Goal: Find specific page/section: Find specific page/section

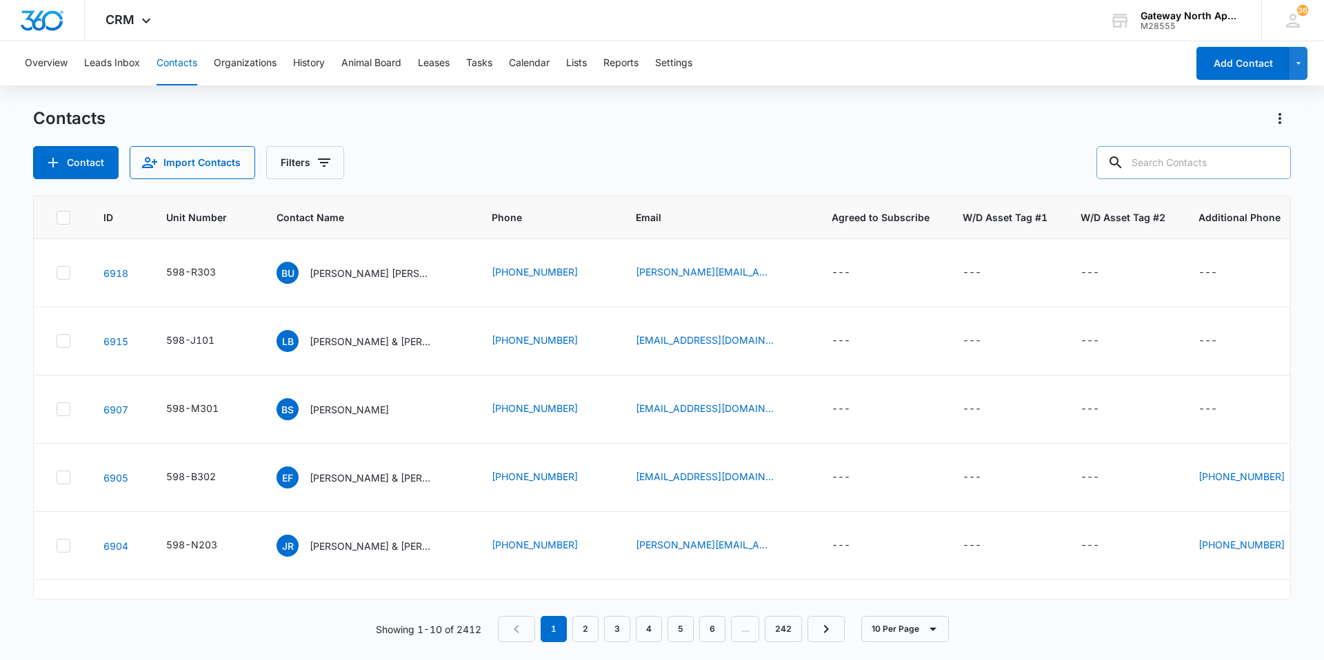
click at [1196, 168] on input "text" at bounding box center [1193, 162] width 194 height 33
type input "c200"
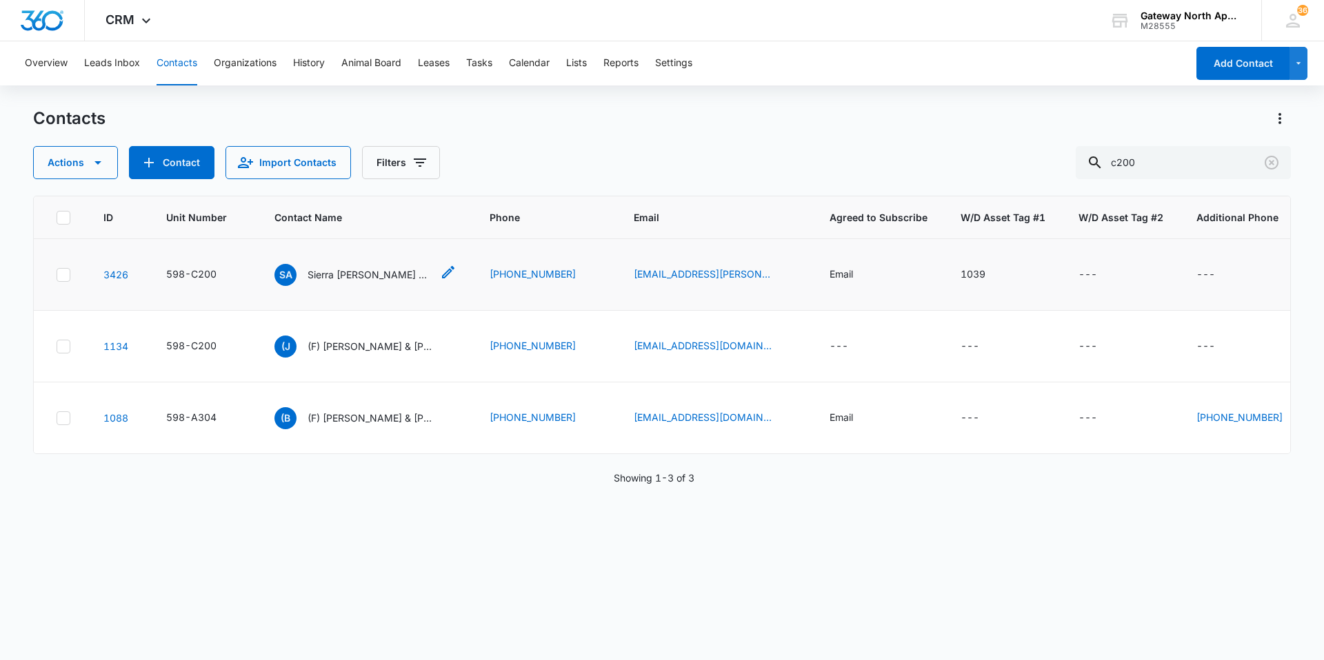
click at [367, 279] on p "Sierra [PERSON_NAME] & [PERSON_NAME]" at bounding box center [369, 274] width 124 height 14
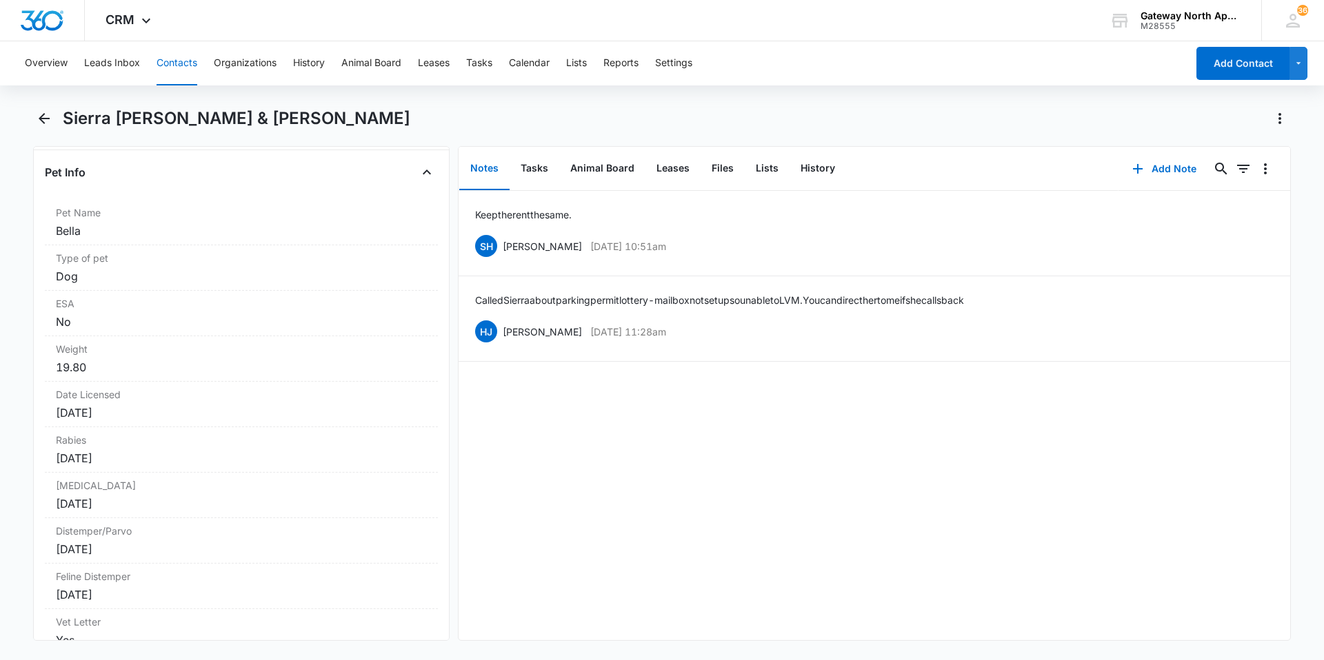
scroll to position [2827, 0]
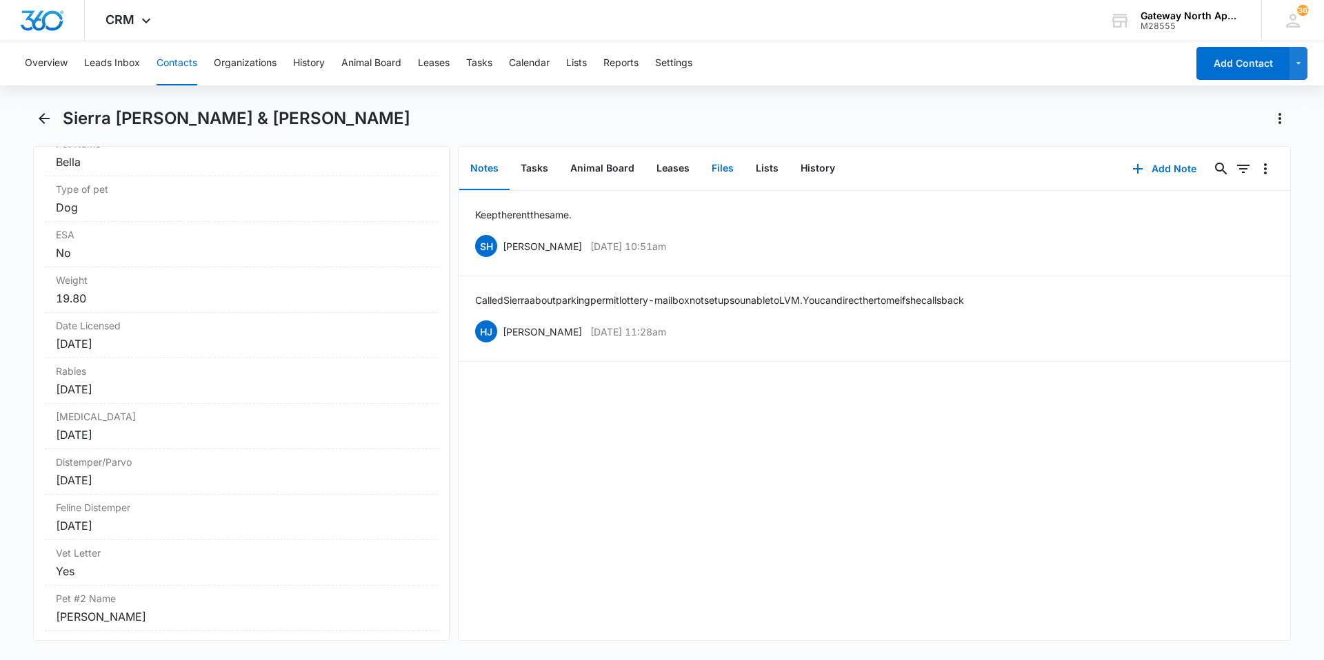
click at [716, 172] on button "Files" at bounding box center [722, 169] width 44 height 43
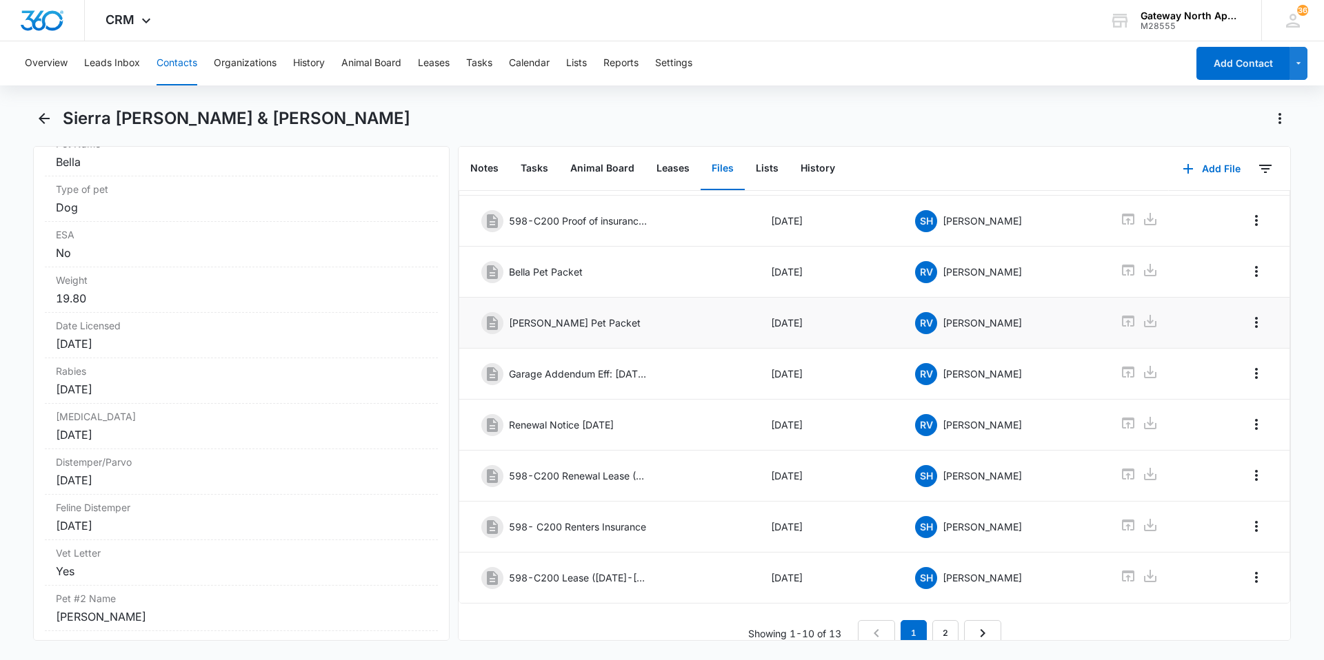
scroll to position [185, 0]
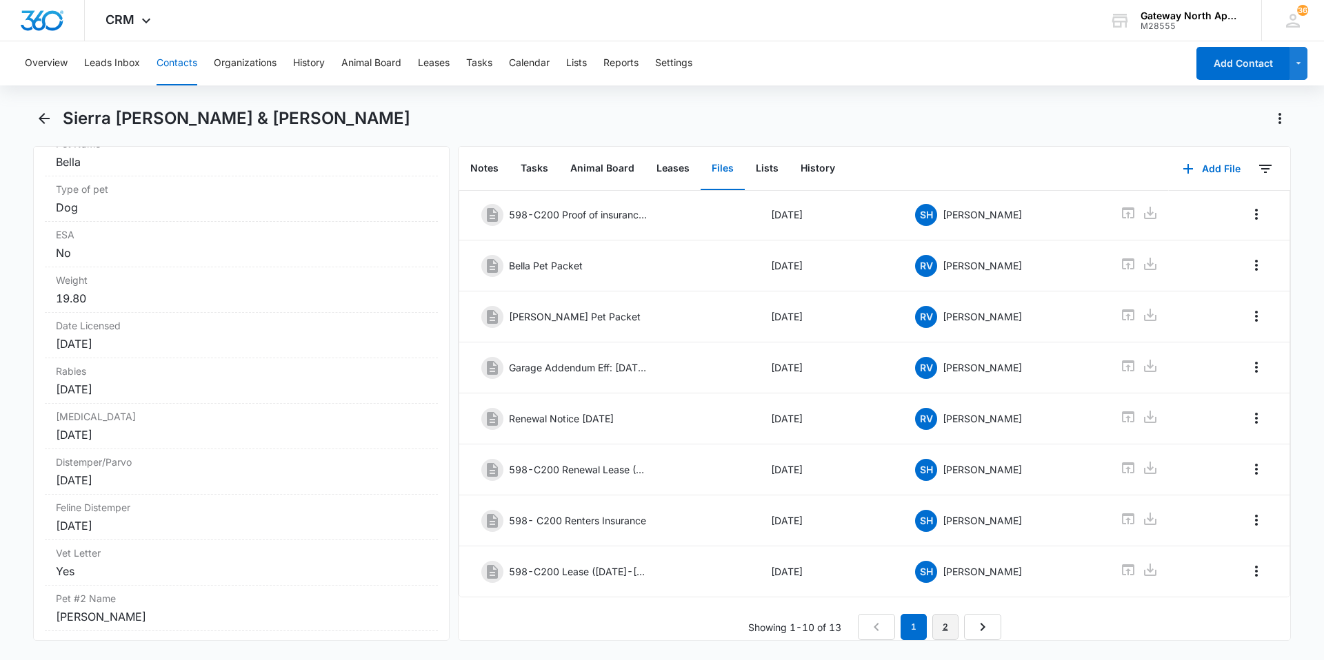
drag, startPoint x: 945, startPoint y: 614, endPoint x: 929, endPoint y: 587, distance: 31.8
click at [945, 614] on link "2" at bounding box center [945, 627] width 26 height 26
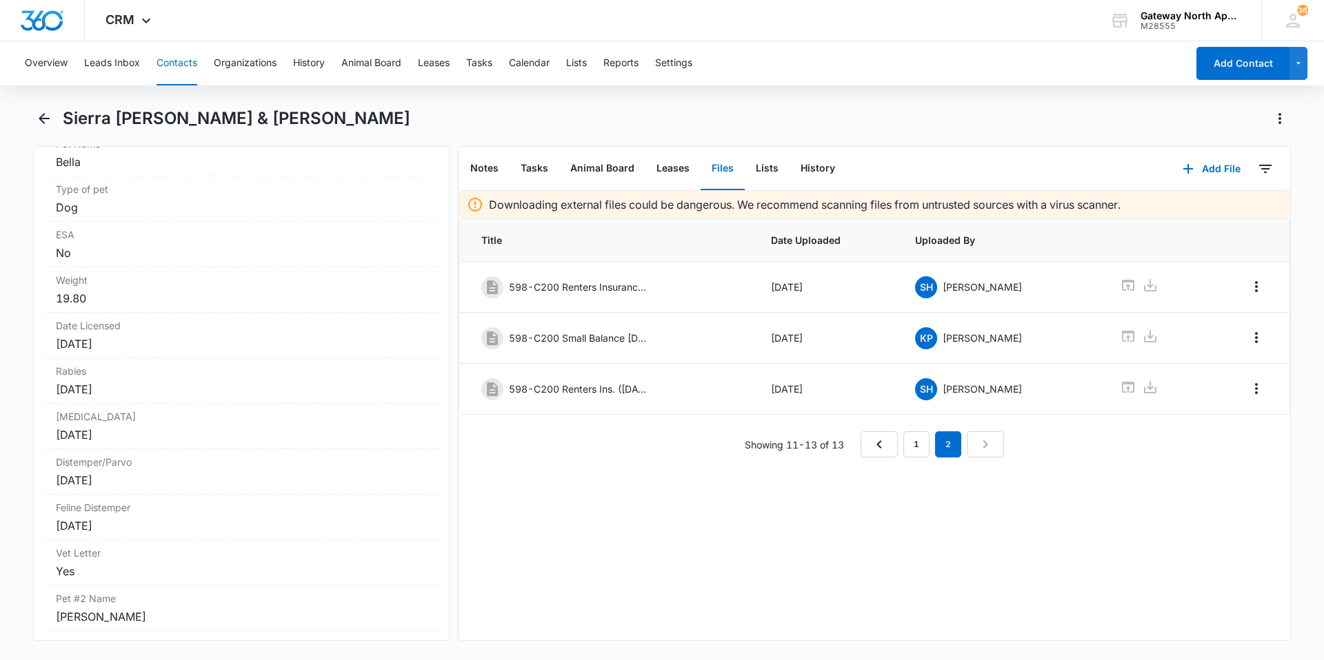
click at [186, 66] on button "Contacts" at bounding box center [176, 63] width 41 height 44
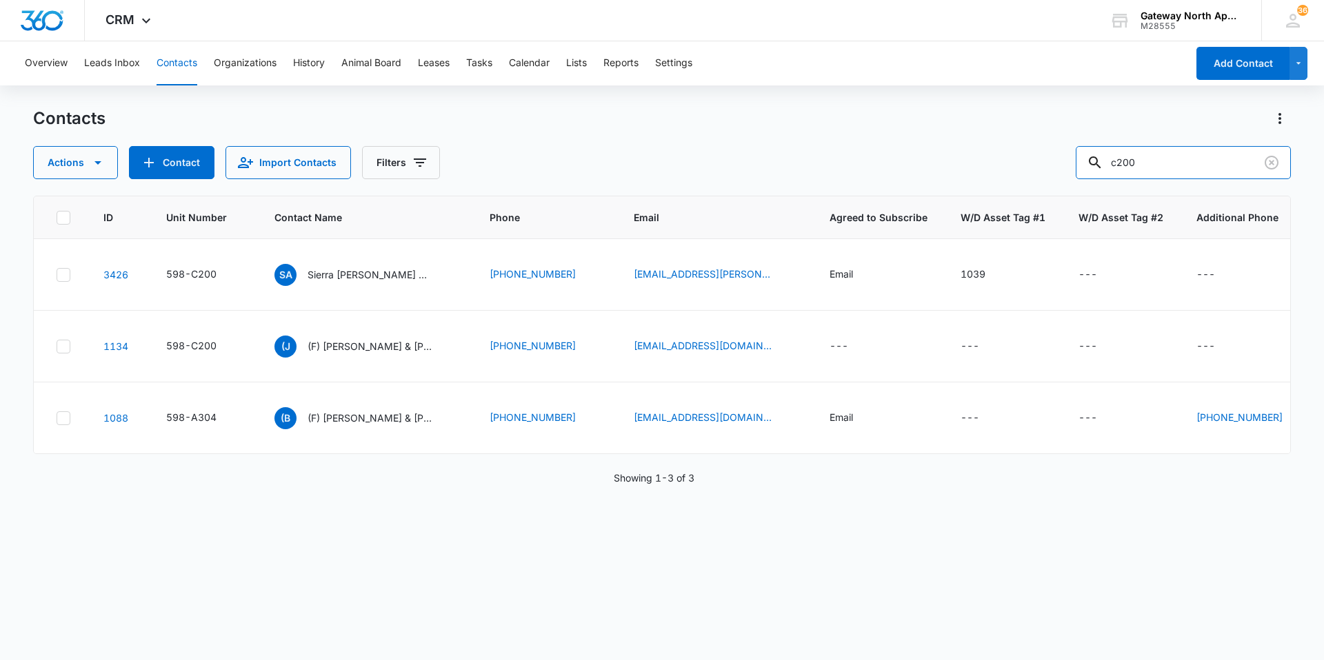
drag, startPoint x: 1173, startPoint y: 174, endPoint x: 1028, endPoint y: 155, distance: 146.0
click at [1032, 155] on div "Actions Contact Import Contacts Filters c200" at bounding box center [662, 162] width 1258 height 33
type input "c102"
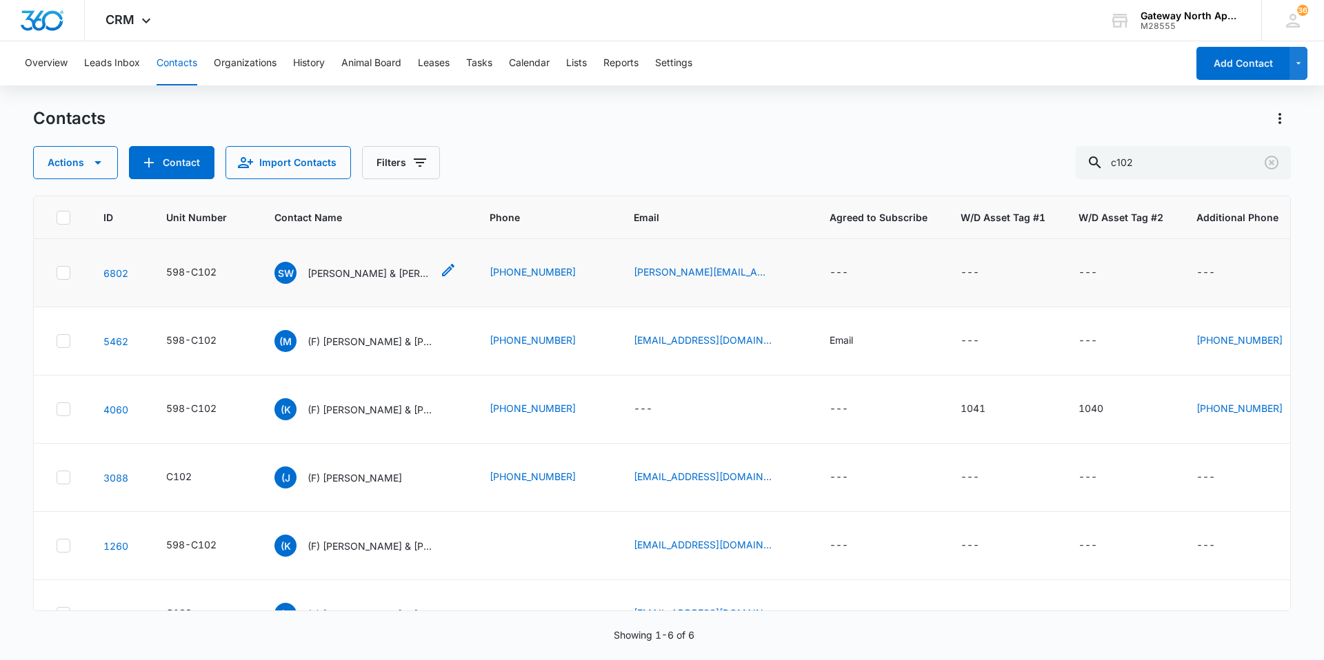
click at [325, 273] on p "[PERSON_NAME] & [PERSON_NAME]" at bounding box center [369, 273] width 124 height 14
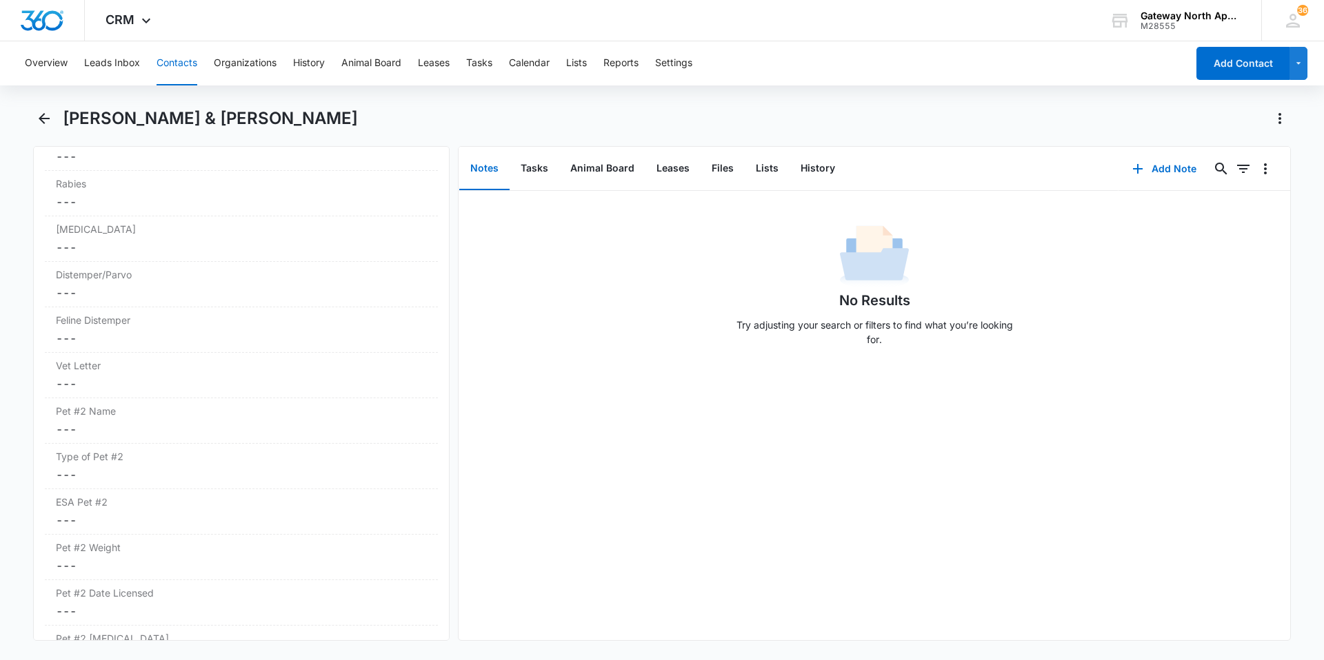
scroll to position [3033, 0]
click at [713, 172] on button "Files" at bounding box center [722, 169] width 44 height 43
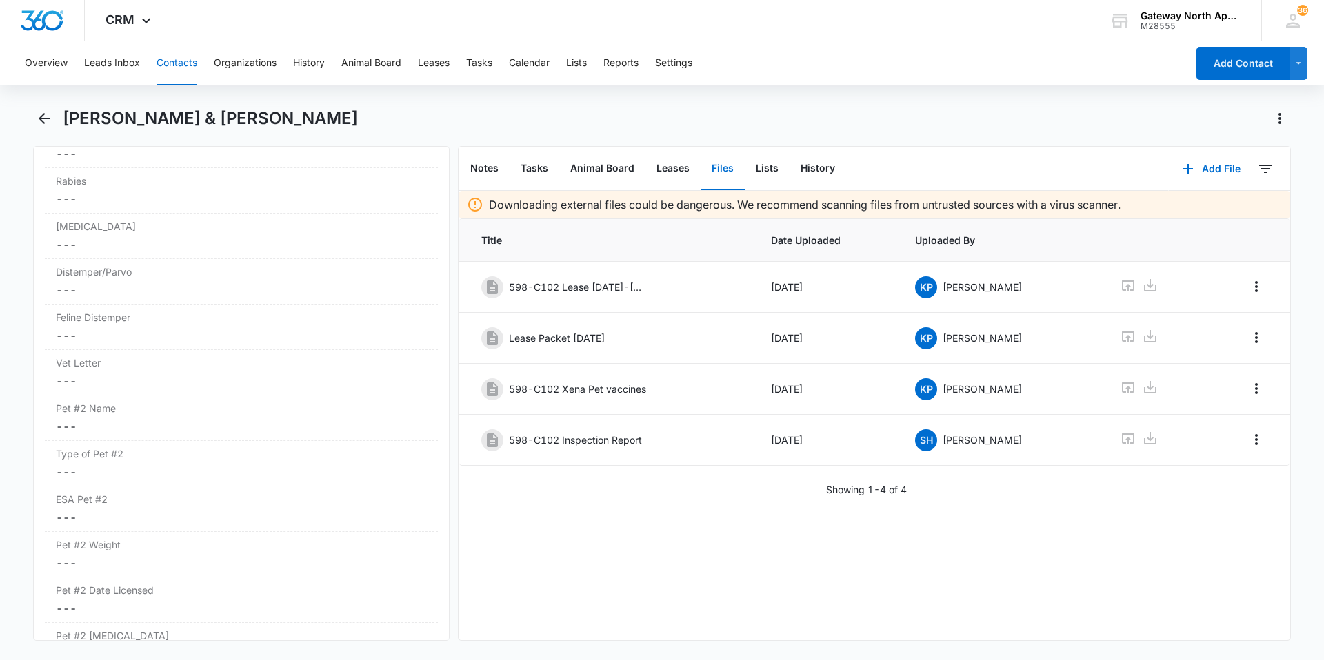
click at [183, 52] on button "Contacts" at bounding box center [176, 63] width 41 height 44
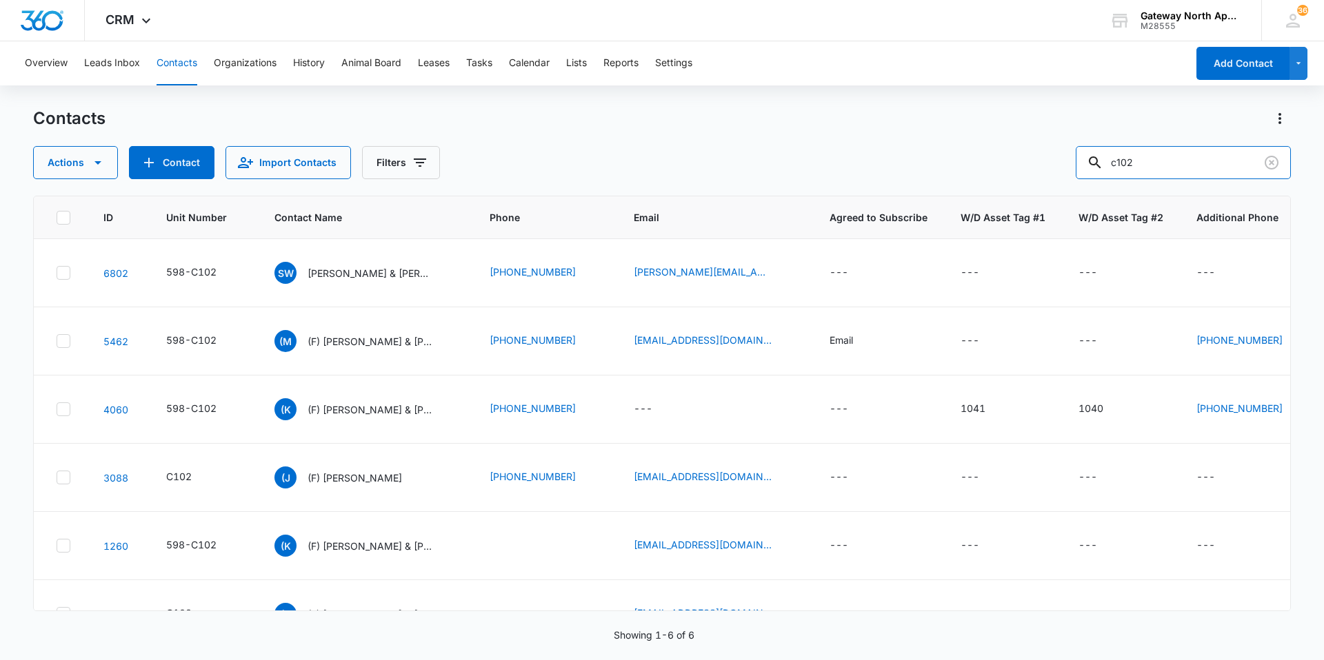
drag, startPoint x: 1176, startPoint y: 157, endPoint x: 1036, endPoint y: 148, distance: 140.2
click at [1036, 148] on div "Actions Contact Import Contacts Filters c102" at bounding box center [662, 162] width 1258 height 33
type input "d205"
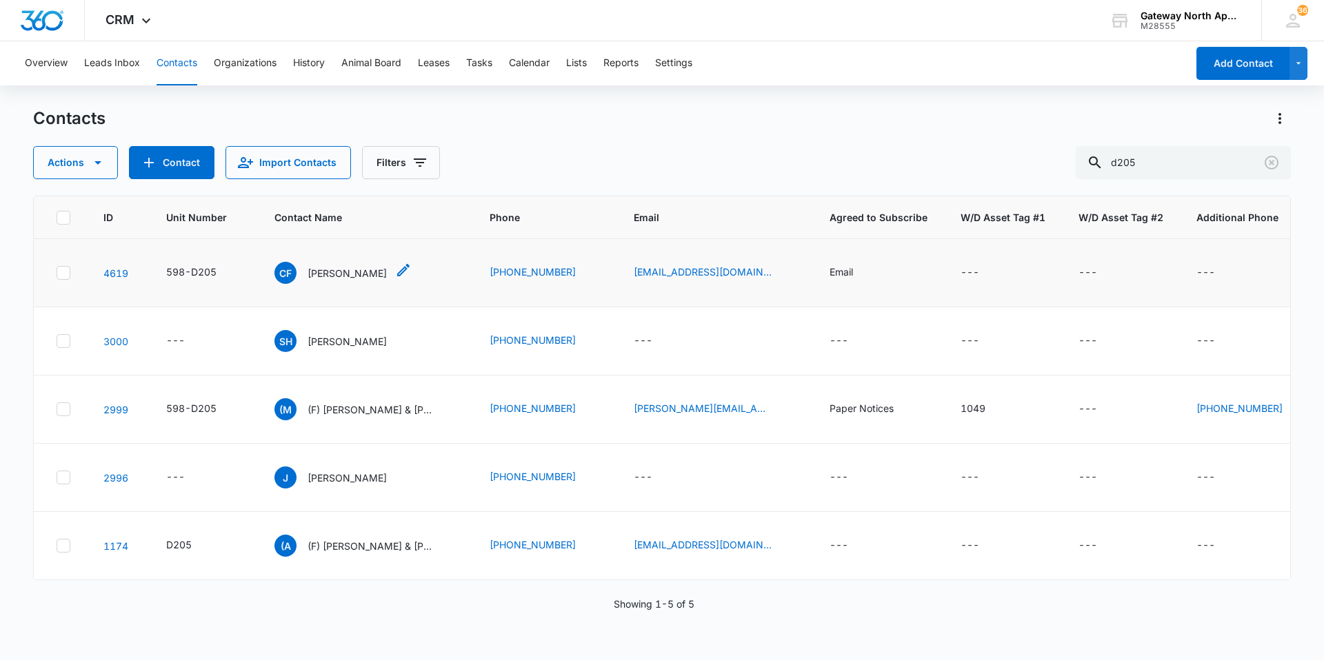
click at [359, 266] on p "[PERSON_NAME]" at bounding box center [346, 273] width 79 height 14
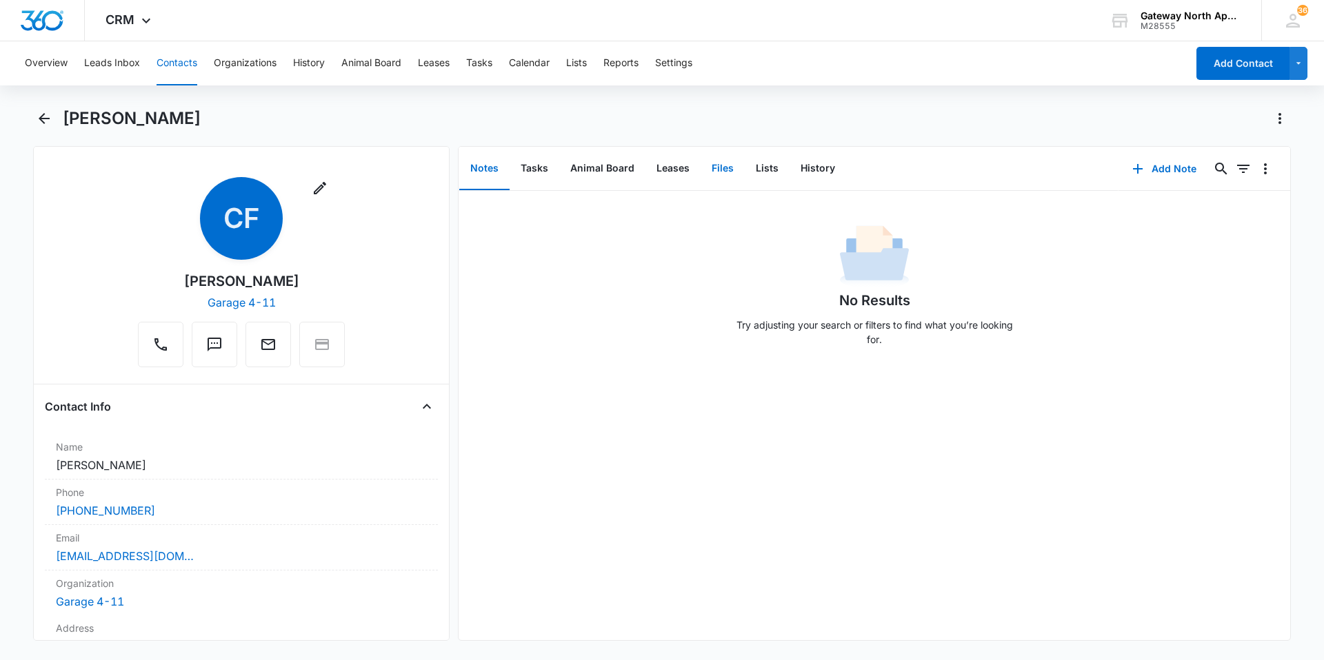
click at [711, 172] on button "Files" at bounding box center [722, 169] width 44 height 43
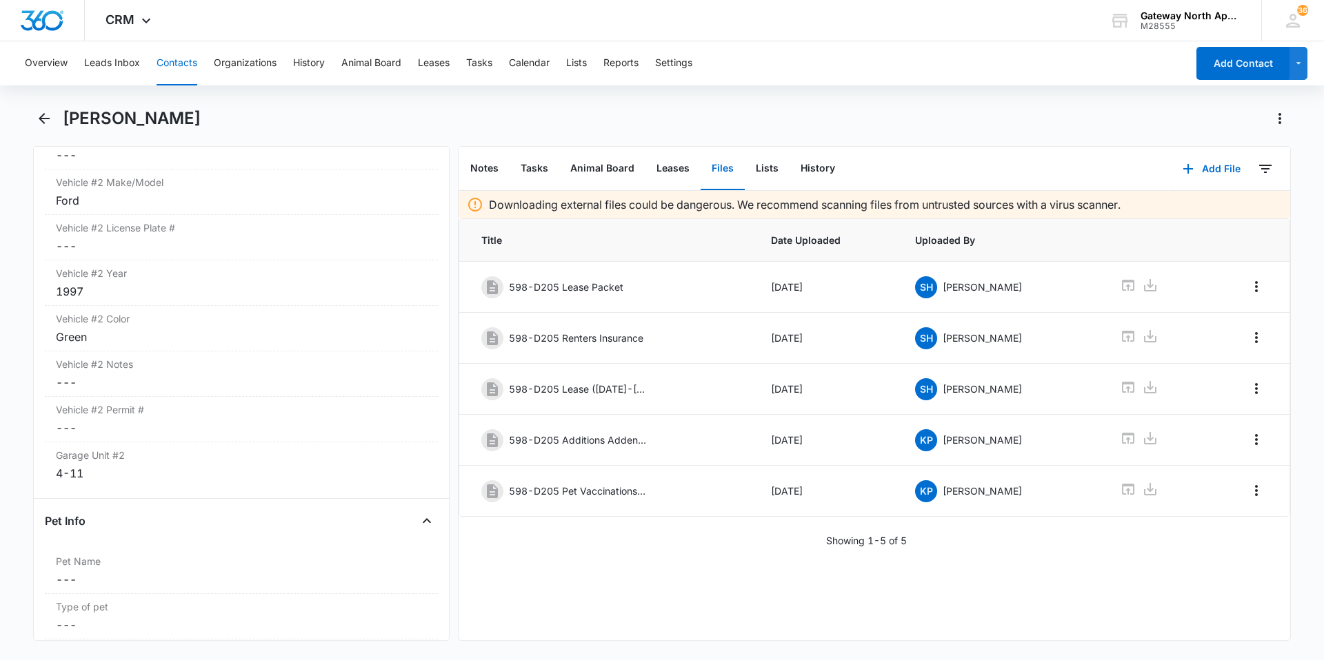
scroll to position [2689, 0]
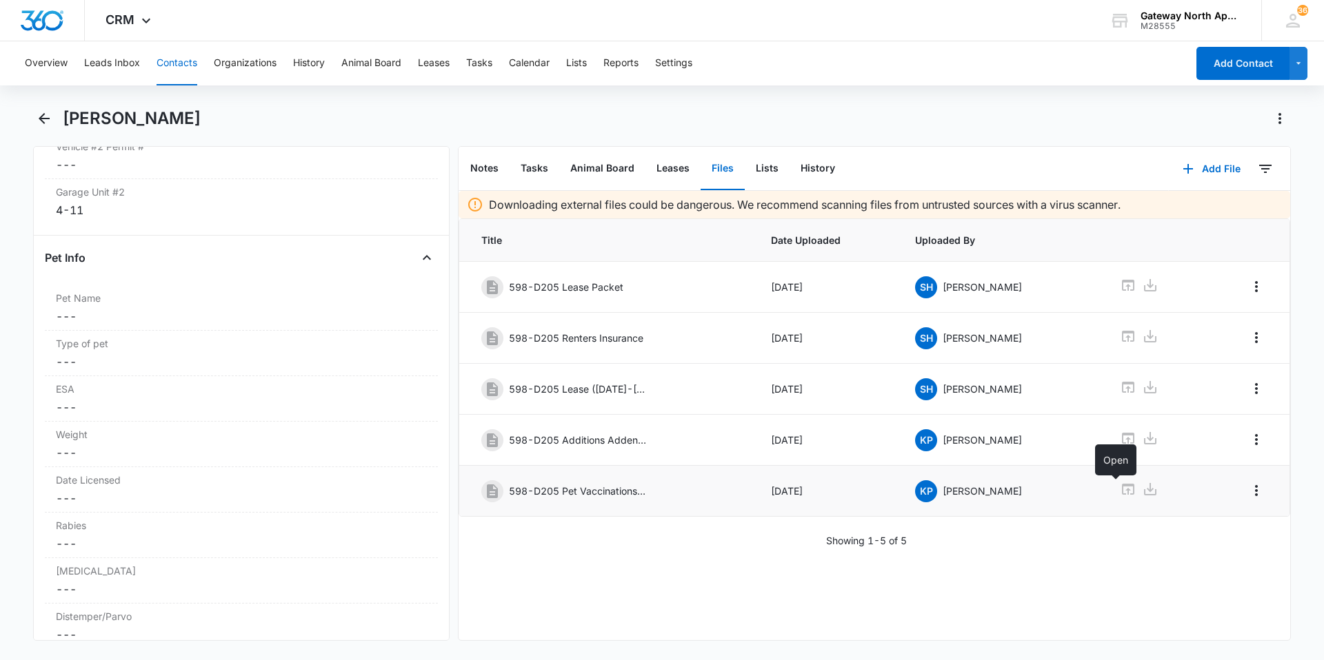
click at [1122, 489] on icon at bounding box center [1128, 489] width 12 height 11
